Goal: Find specific page/section: Find specific page/section

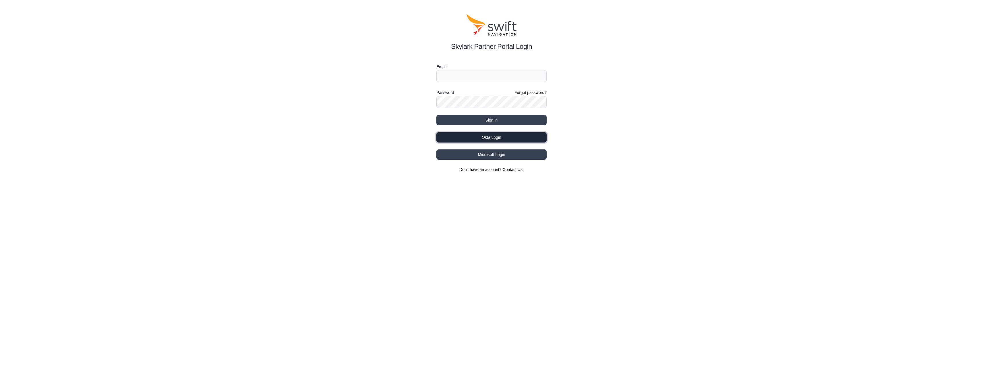
click at [520, 140] on button "Okta Login" at bounding box center [491, 137] width 110 height 10
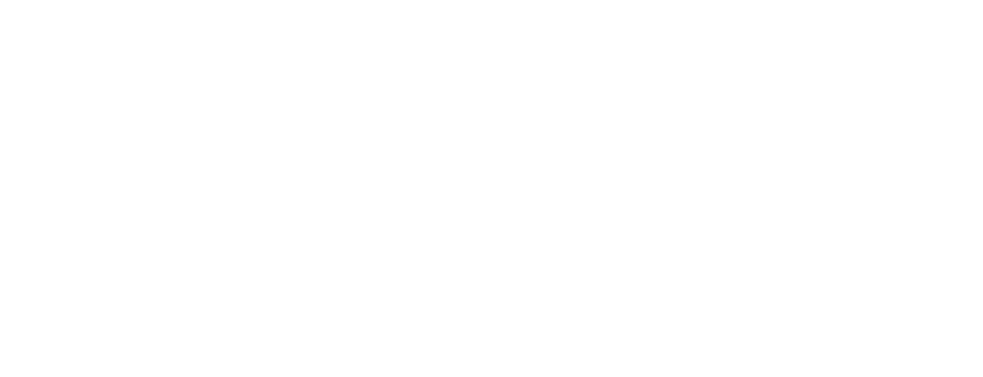
select select
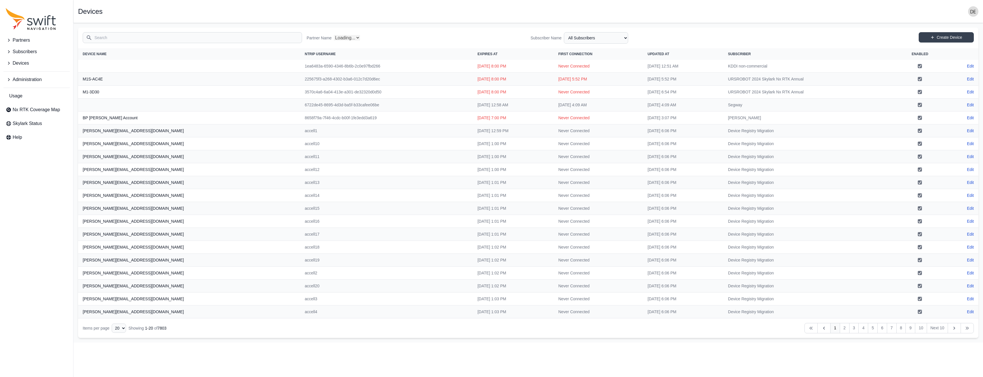
select select "Partner Name"
click at [29, 42] on span "Partners" at bounding box center [21, 40] width 17 height 7
click at [28, 65] on span "View Partners" at bounding box center [25, 64] width 38 height 7
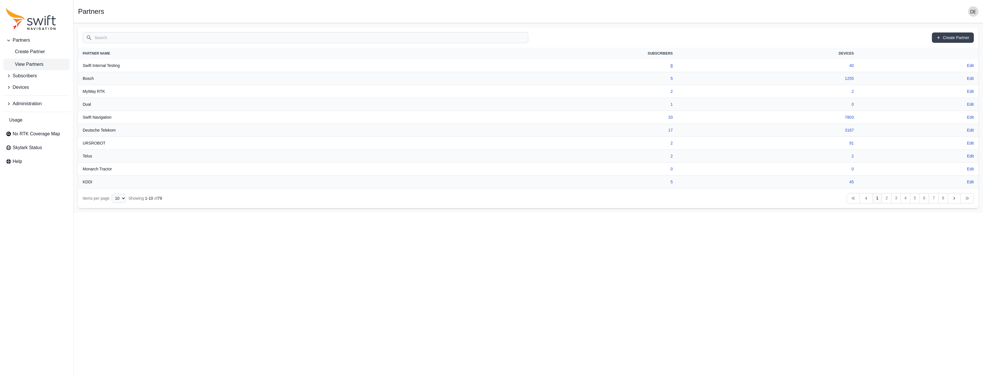
click at [673, 67] on link "8" at bounding box center [672, 65] width 2 height 5
select select "fe8ed8b0-4292-4c3c-95b1-9b2e54ee9648"
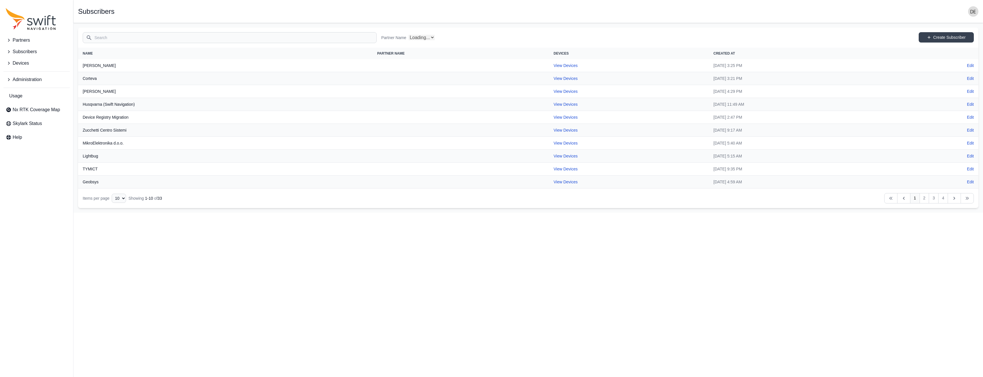
select select "ab3272ce-40d0-4c94-a524-96a758ab755c"
click at [11, 40] on icon "Sidenav" at bounding box center [9, 40] width 6 height 6
click at [7, 78] on icon "Sidenav" at bounding box center [9, 80] width 6 height 6
click at [19, 104] on span "Authorization Groups" at bounding box center [32, 103] width 52 height 7
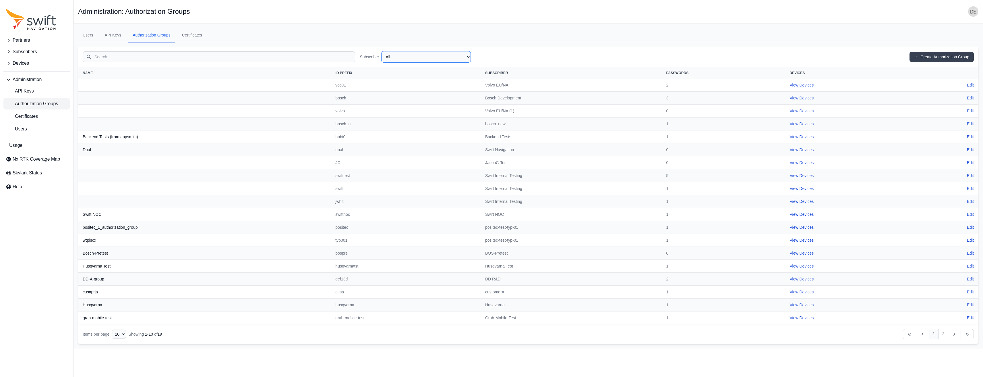
click at [424, 59] on select "All Swift Internal Testing Volvo EU/NA Bosch Development Volvo EU/NA (1) MyWay …" at bounding box center [426, 56] width 90 height 11
click at [381, 51] on select "All Swift Internal Testing Volvo EU/NA Bosch Development Volvo EU/NA (1) MyWay …" at bounding box center [426, 56] width 90 height 11
select select "ab3272ce-40d0-4c94-a524-96a758ab755c"
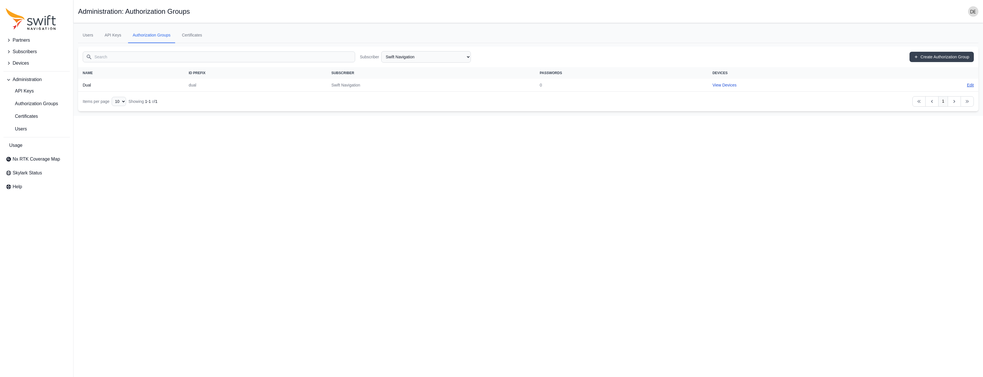
click at [972, 84] on link "Edit" at bounding box center [970, 85] width 7 height 6
select select "ab3272ce-40d0-4c94-a524-96a758ab755c"
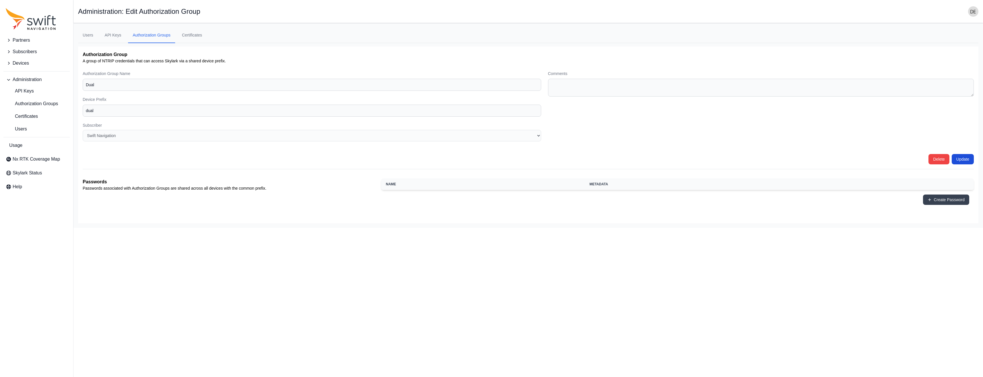
click at [18, 63] on span "Devices" at bounding box center [21, 63] width 16 height 7
click at [29, 103] on span "View Devices" at bounding box center [24, 99] width 37 height 7
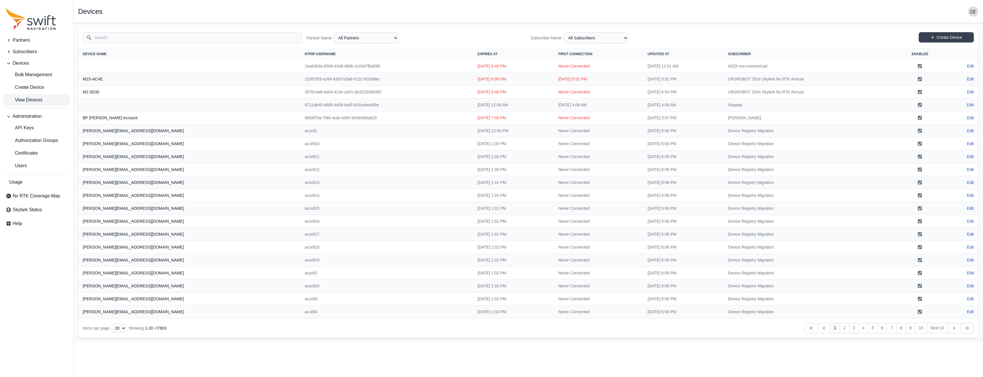
click at [134, 37] on input "Search" at bounding box center [192, 37] width 219 height 11
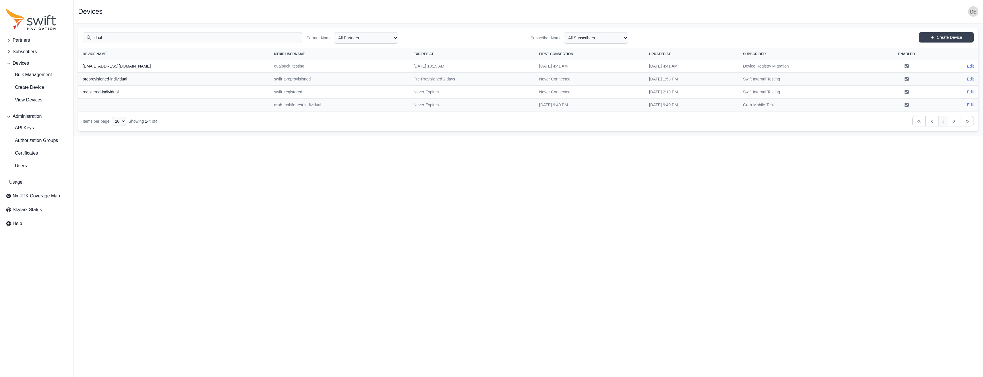
type input "dual@"
